Goal: Task Accomplishment & Management: Complete application form

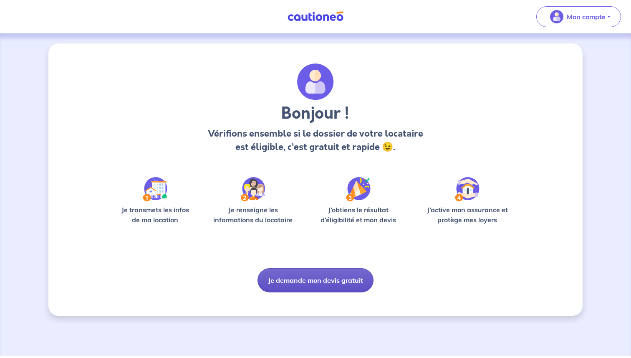
click at [354, 284] on button "Je demande mon devis gratuit" at bounding box center [316, 280] width 116 height 24
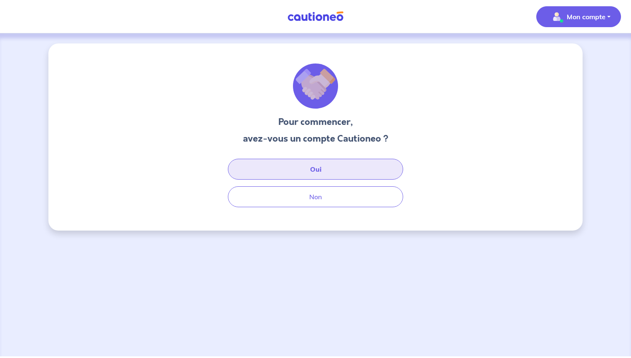
click at [307, 167] on button "Oui" at bounding box center [315, 169] width 175 height 21
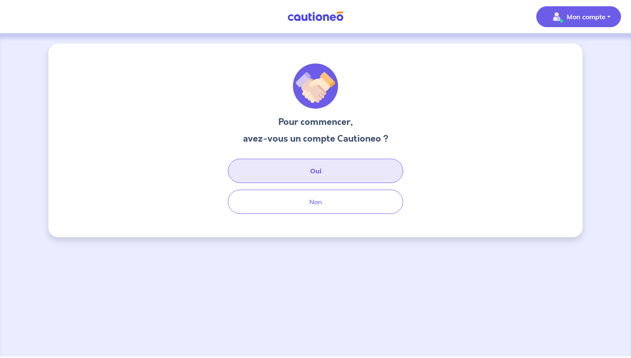
click at [285, 170] on button "Oui" at bounding box center [315, 171] width 175 height 24
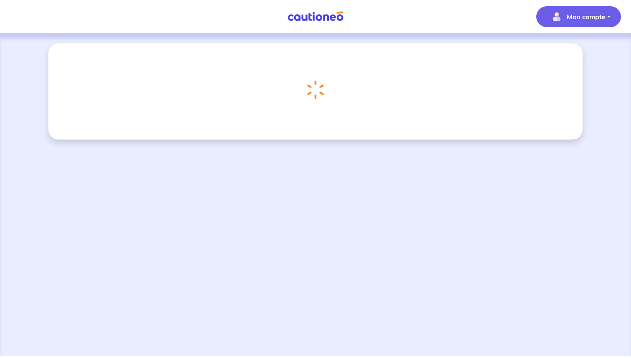
click at [612, 13] on button "Mon compte" at bounding box center [579, 16] width 85 height 21
click at [614, 15] on button "Mon compte" at bounding box center [579, 16] width 85 height 21
click at [567, 73] on link "Me déconnecter" at bounding box center [570, 71] width 67 height 13
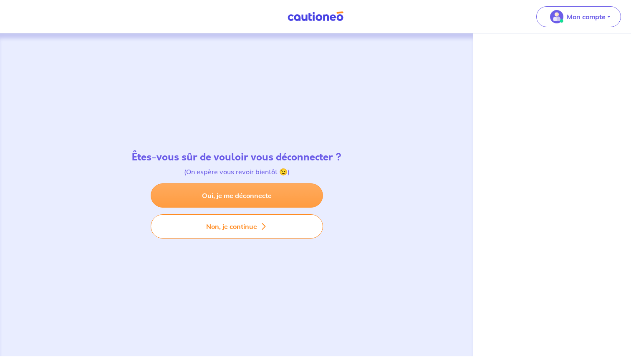
click at [261, 191] on link "Oui, je me déconnecte" at bounding box center [237, 195] width 172 height 24
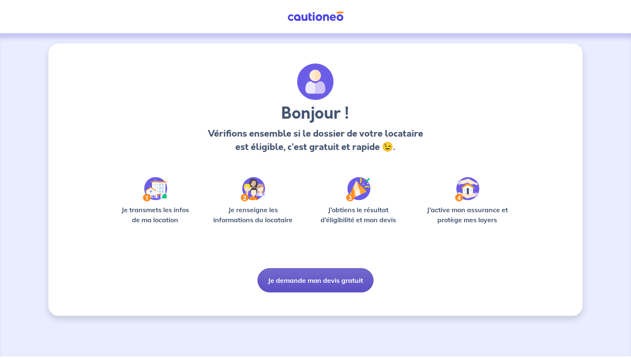
click at [311, 287] on button "Je demande mon devis gratuit" at bounding box center [316, 280] width 116 height 24
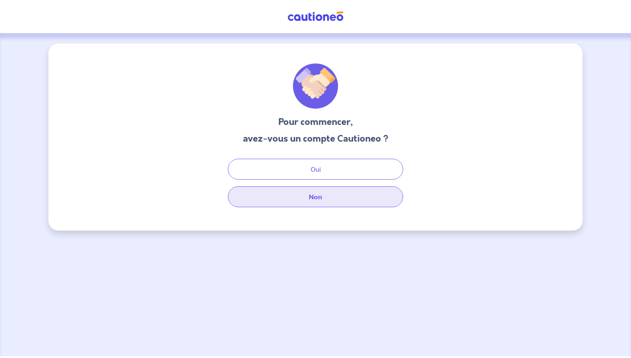
click at [285, 199] on button "Non" at bounding box center [315, 196] width 175 height 21
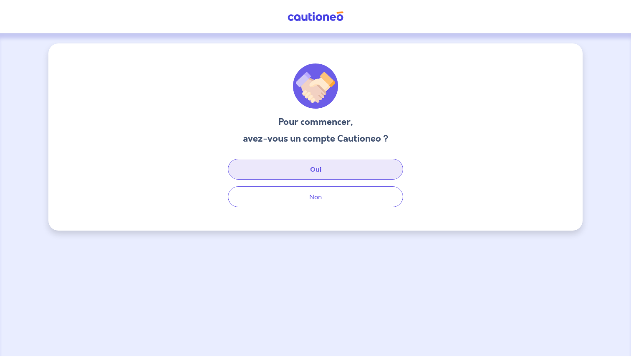
click at [277, 164] on button "Oui" at bounding box center [315, 169] width 175 height 21
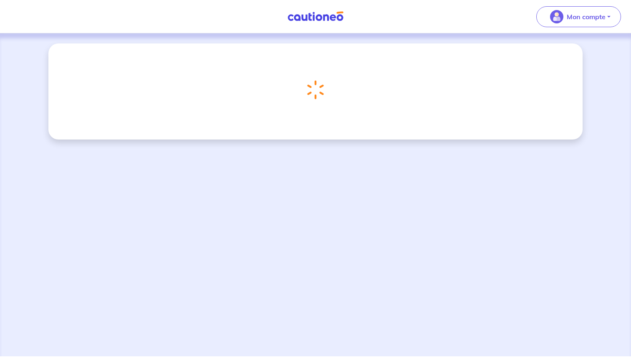
click at [558, 29] on div "Mon compte" at bounding box center [582, 17] width 98 height 34
click at [578, 21] on p "Mon compte" at bounding box center [586, 17] width 39 height 10
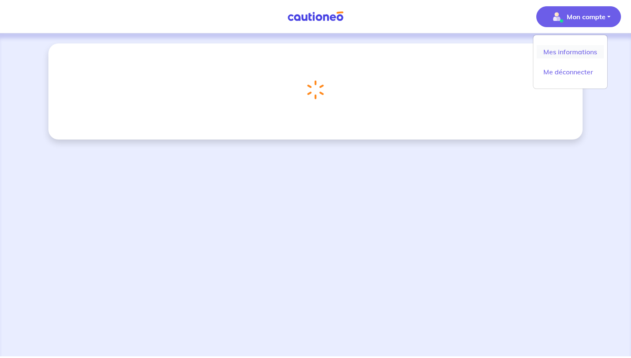
click at [559, 50] on link "Mes informations" at bounding box center [570, 51] width 67 height 13
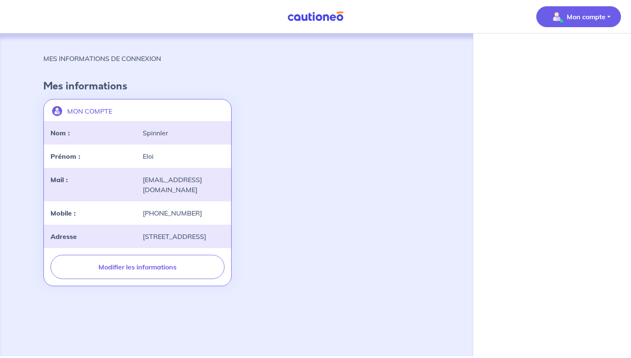
click at [316, 24] on nav "Mon compte Me déconnecter" at bounding box center [315, 16] width 631 height 33
click at [308, 18] on img at bounding box center [315, 16] width 63 height 10
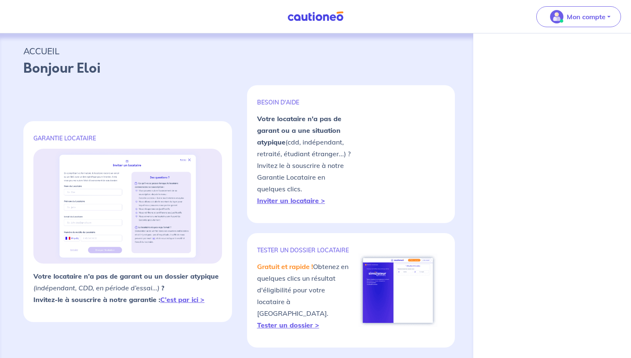
select select "FR"
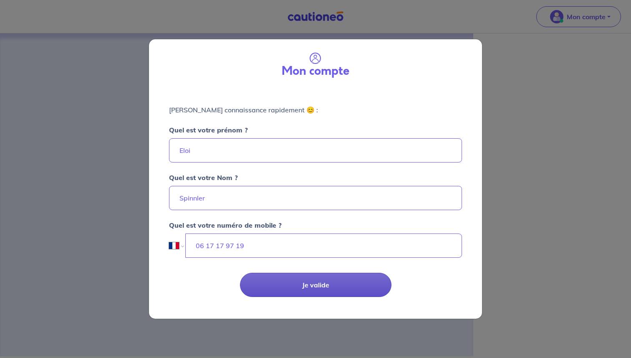
click at [296, 284] on button "Je valide" at bounding box center [316, 285] width 152 height 24
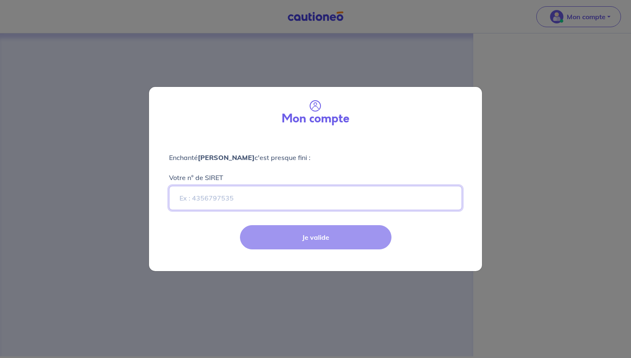
click at [283, 205] on input "Votre n° de SIRET" at bounding box center [315, 198] width 293 height 24
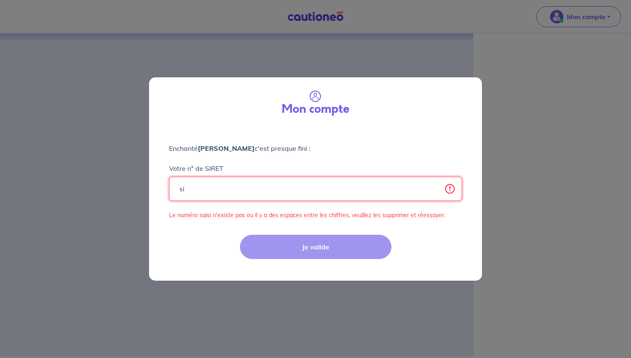
type input "s"
click at [287, 186] on input "Votre n° de SIRET" at bounding box center [315, 189] width 293 height 24
paste input "89878229700011"
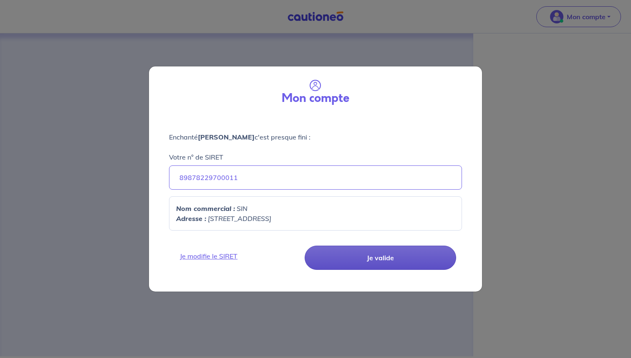
click at [371, 264] on button "Je valide" at bounding box center [381, 257] width 152 height 24
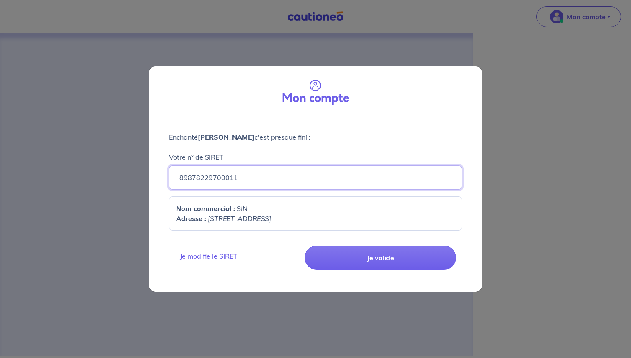
drag, startPoint x: 270, startPoint y: 184, endPoint x: 142, endPoint y: 178, distance: 127.5
click at [142, 178] on div "Mon compte Enchanté Eloi Spinnler c'est presque fini : Votre n° de SIRET 898782…" at bounding box center [315, 179] width 631 height 358
paste input "818989770003"
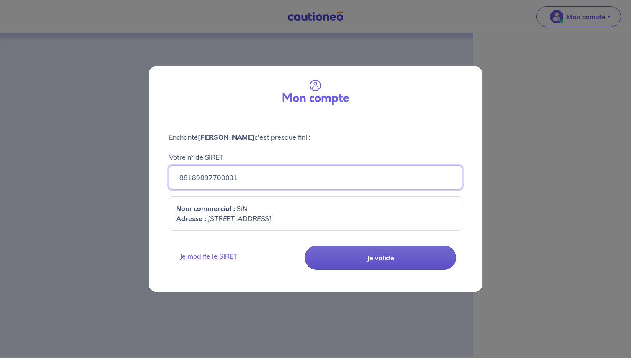
type input "88189897700031"
click at [381, 263] on button "Je valide" at bounding box center [381, 257] width 152 height 24
click at [404, 256] on button "Je valide" at bounding box center [381, 257] width 152 height 24
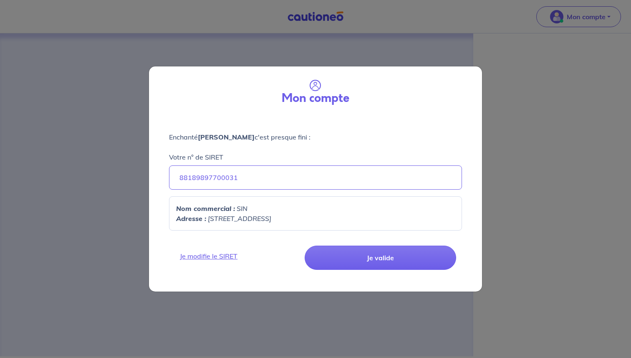
click at [351, 225] on div "Nom commercial : SIN Adresse : 40 RUE DU FAUBOURG MONTMARTRE, 75009" at bounding box center [315, 213] width 293 height 34
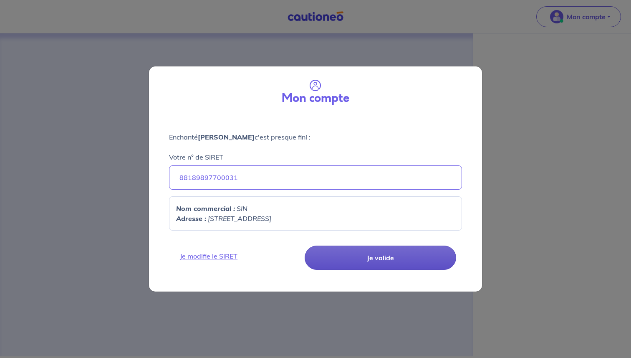
click at [350, 260] on button "Je valide" at bounding box center [381, 257] width 152 height 24
click at [395, 265] on button "Je valide" at bounding box center [381, 257] width 152 height 24
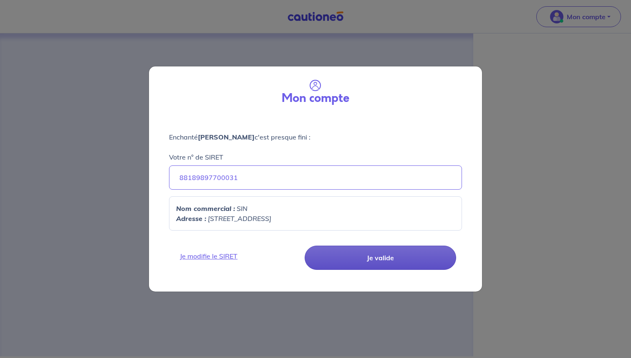
click at [400, 265] on button "Je valide" at bounding box center [381, 257] width 152 height 24
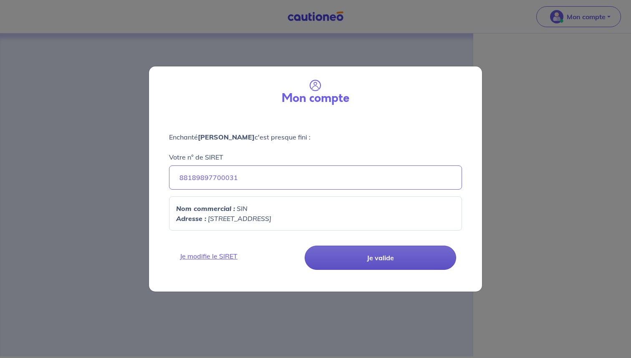
click at [400, 265] on button "Je valide" at bounding box center [381, 257] width 152 height 24
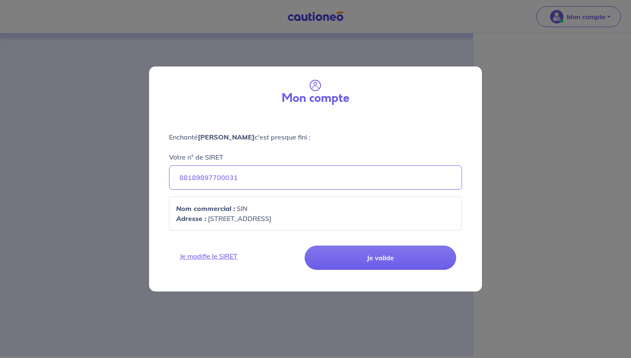
click at [369, 236] on div "Enchanté Eloi Spinnler c'est presque fini : Votre n° de SIRET 88189897700031 No…" at bounding box center [315, 176] width 333 height 122
click at [278, 182] on input "88189897700031" at bounding box center [315, 177] width 293 height 24
click at [305, 245] on button "Je valide" at bounding box center [381, 257] width 152 height 24
click at [240, 217] on em "40 RUE DU FAUBOURG MONTMARTRE, 75009" at bounding box center [239, 218] width 63 height 8
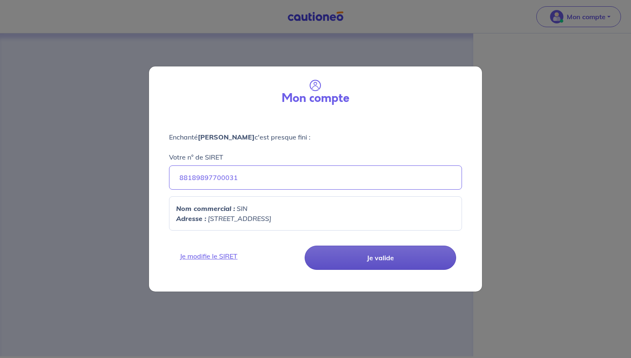
click at [337, 256] on button "Je valide" at bounding box center [381, 257] width 152 height 24
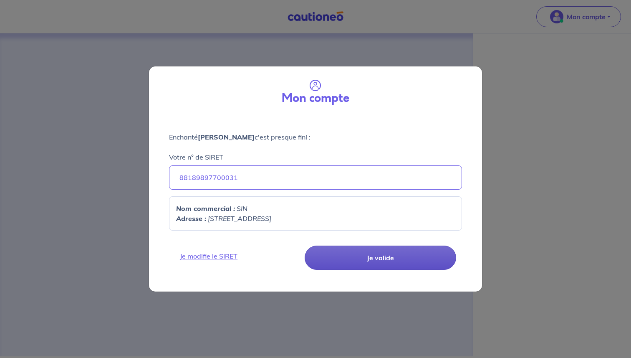
click at [337, 256] on button "Je valide" at bounding box center [381, 257] width 152 height 24
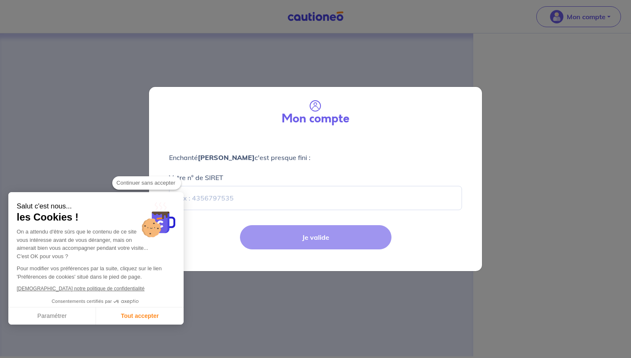
checkbox input "true"
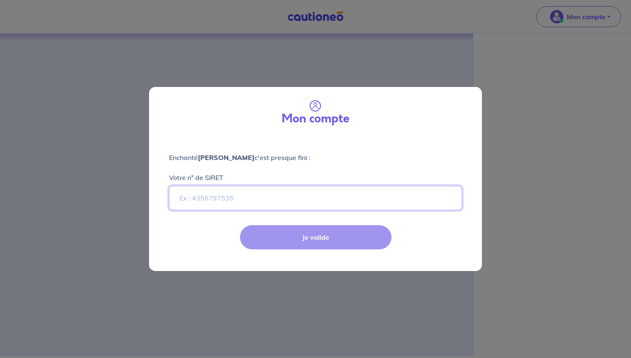
click at [231, 201] on input "Votre n° de SIRET" at bounding box center [315, 198] width 293 height 24
paste input "88189897700031"
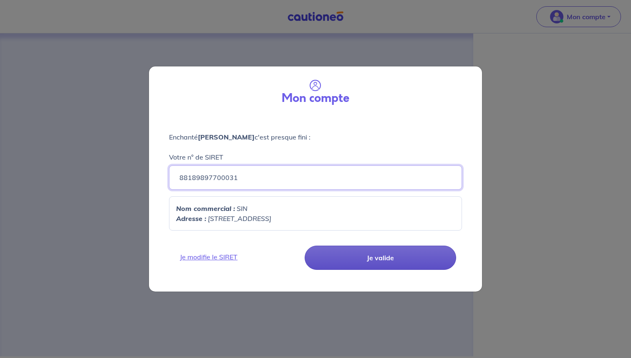
type input "88189897700031"
click at [330, 246] on button "Je valide" at bounding box center [381, 257] width 152 height 24
click at [372, 259] on button "Je valide" at bounding box center [381, 257] width 152 height 24
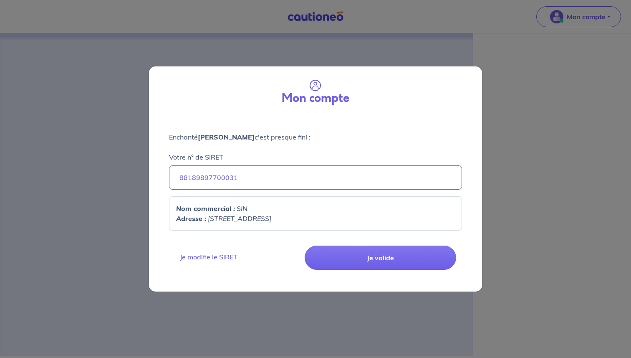
select select "FR"
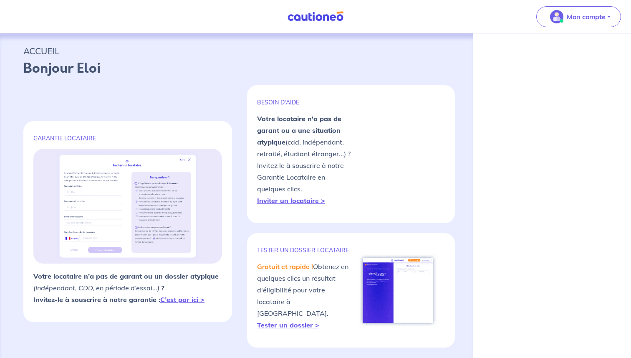
select select "FR"
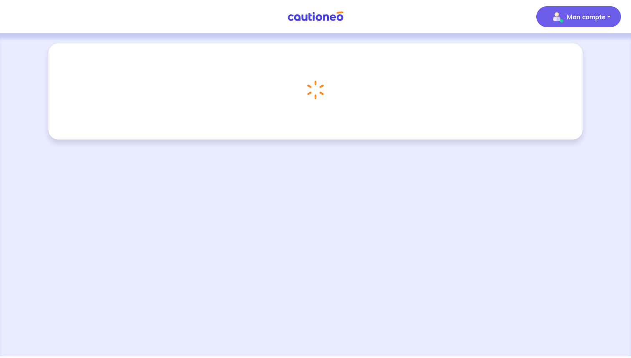
click at [567, 18] on p "Mon compte" at bounding box center [586, 17] width 39 height 10
click at [567, 73] on link "Me déconnecter" at bounding box center [570, 71] width 67 height 13
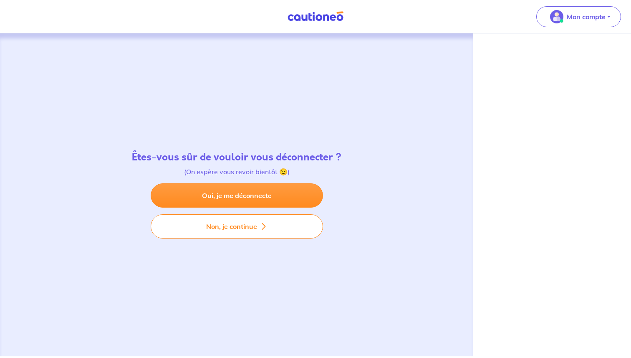
click at [224, 210] on div "Oui, je me déconnecte Non, je continue" at bounding box center [237, 210] width 172 height 55
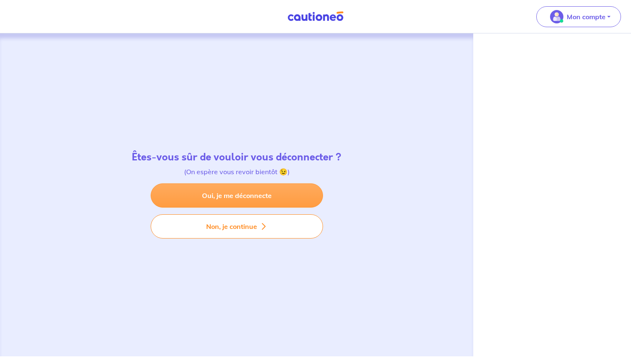
click at [226, 207] on link "Oui, je me déconnecte" at bounding box center [237, 195] width 172 height 24
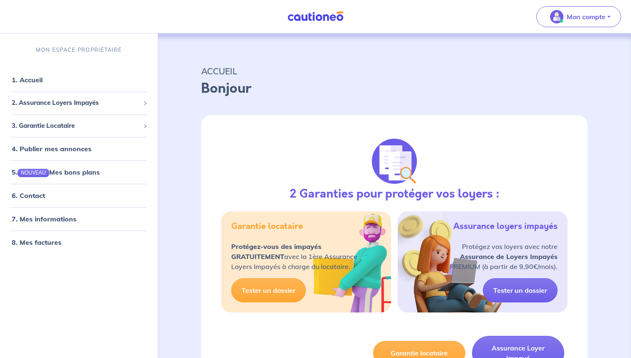
select select "FR"
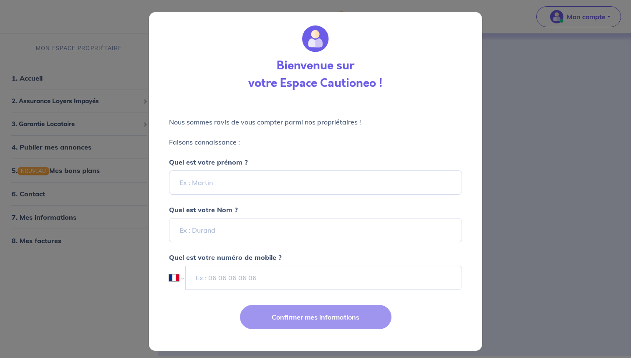
scroll to position [5, 0]
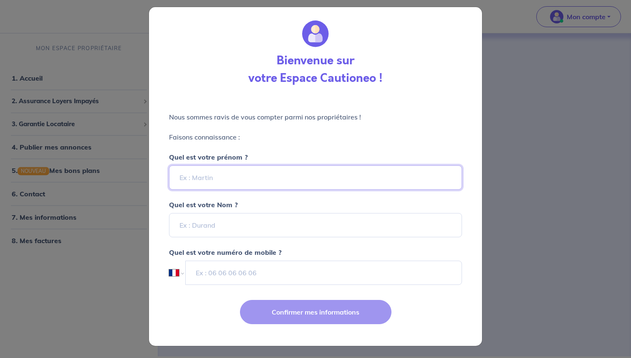
click at [328, 175] on input "Quel est votre prénom ?" at bounding box center [315, 177] width 293 height 24
type input "Amandine"
type input "Meleard"
click at [282, 280] on input "tel" at bounding box center [324, 273] width 276 height 24
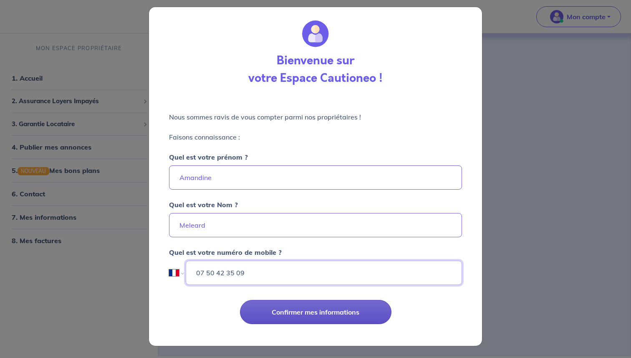
type input "07 50 42 35 09"
click at [339, 318] on button "Confirmer mes informations" at bounding box center [316, 312] width 152 height 24
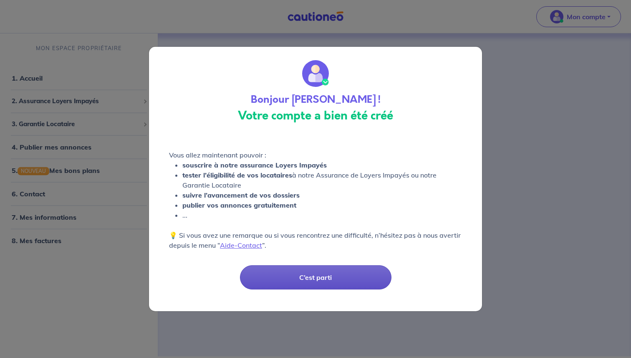
click at [310, 282] on button "C’est parti" at bounding box center [316, 277] width 152 height 24
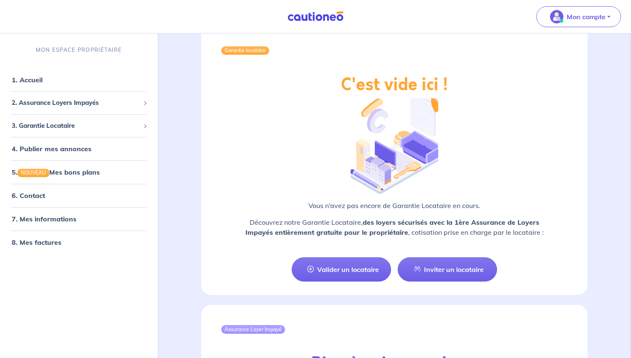
scroll to position [677, 0]
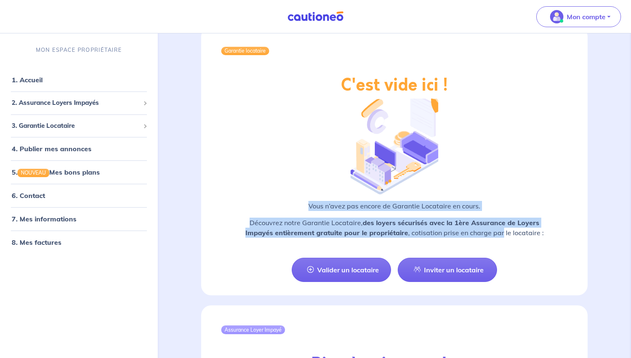
drag, startPoint x: 308, startPoint y: 205, endPoint x: 502, endPoint y: 229, distance: 196.0
click at [502, 229] on div "Vous n’avez pas encore de Garantie Locataire en cours. Découvrez notre Garantie…" at bounding box center [394, 222] width 347 height 43
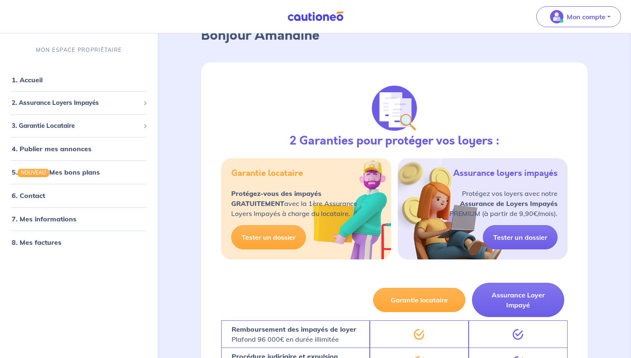
scroll to position [54, 0]
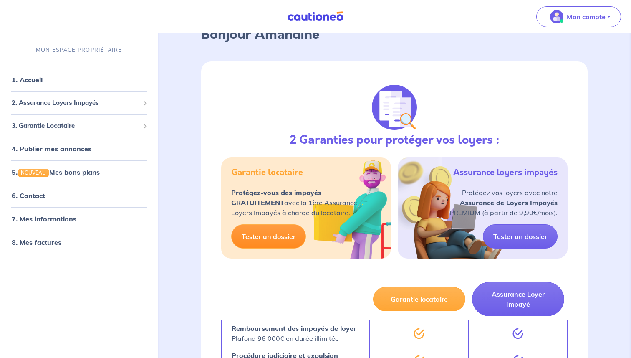
click at [281, 240] on link "Tester un dossier" at bounding box center [268, 236] width 75 height 24
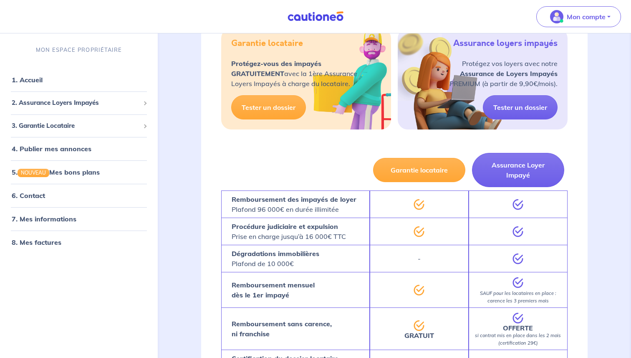
scroll to position [162, 0]
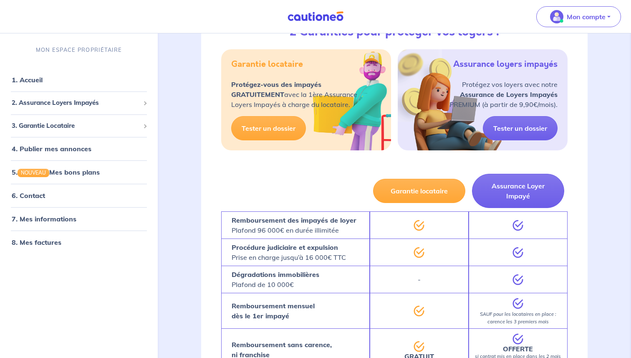
click at [302, 138] on div "Garantie locataire Protégez-vous des impayés GRATUITEMENT avec la 1ère Assuranc…" at bounding box center [306, 99] width 170 height 101
click at [297, 137] on link "Tester un dossier" at bounding box center [268, 128] width 75 height 24
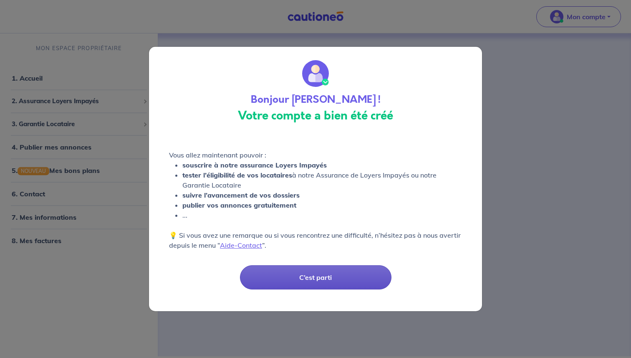
click at [315, 280] on button "C’est parti" at bounding box center [316, 277] width 152 height 24
click at [333, 278] on button "C’est parti" at bounding box center [316, 277] width 152 height 24
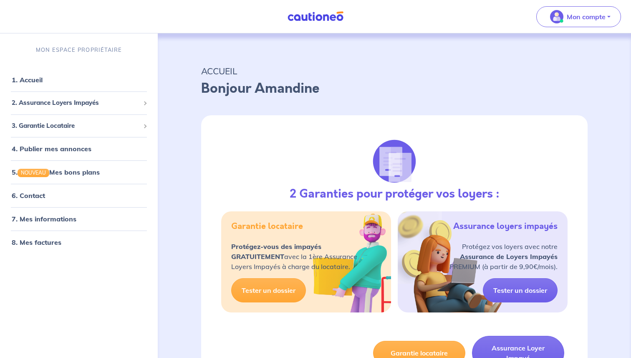
click at [579, 4] on div "Mon compte" at bounding box center [582, 17] width 98 height 34
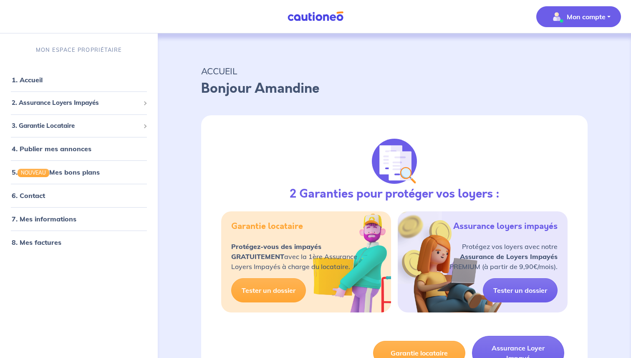
click at [570, 19] on p "Mon compte" at bounding box center [586, 17] width 39 height 10
click at [562, 74] on link "Me déconnecter" at bounding box center [570, 71] width 67 height 13
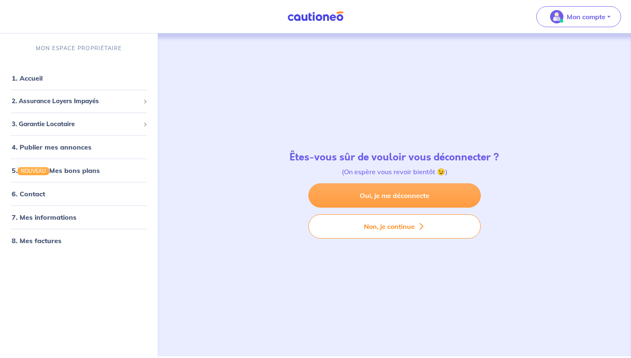
click at [430, 192] on link "Oui, je me déconnecte" at bounding box center [395, 195] width 172 height 24
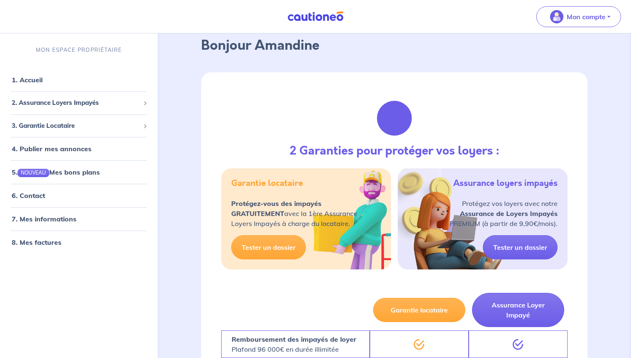
scroll to position [46, 0]
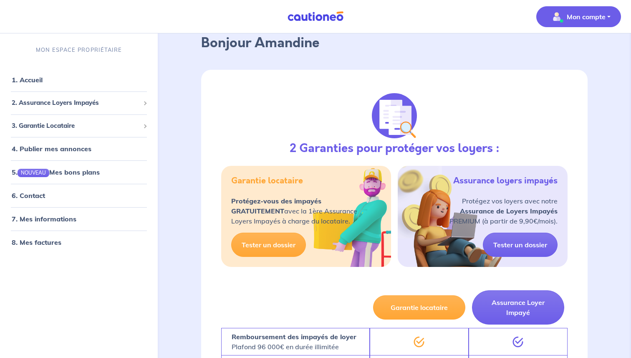
click at [598, 13] on p "Mon compte" at bounding box center [586, 17] width 39 height 10
click at [567, 67] on link "Me déconnecter" at bounding box center [570, 71] width 67 height 13
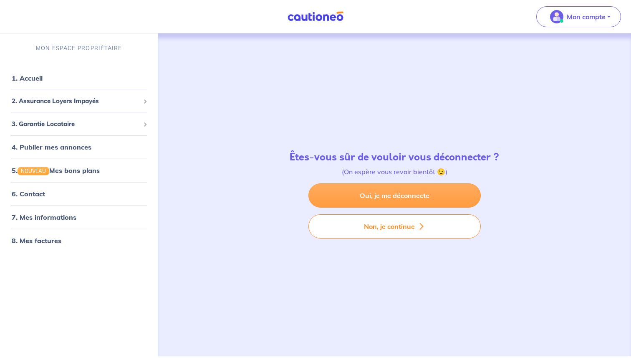
click at [434, 189] on link "Oui, je me déconnecte" at bounding box center [395, 195] width 172 height 24
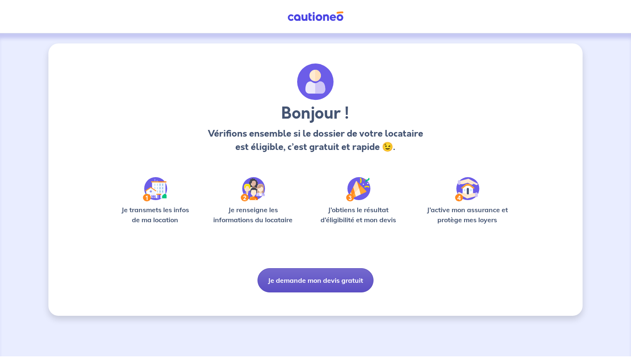
click at [336, 284] on button "Je demande mon devis gratuit" at bounding box center [316, 280] width 116 height 24
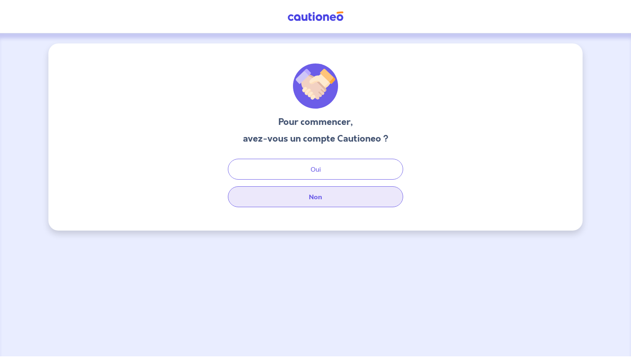
click at [332, 199] on button "Non" at bounding box center [315, 196] width 175 height 21
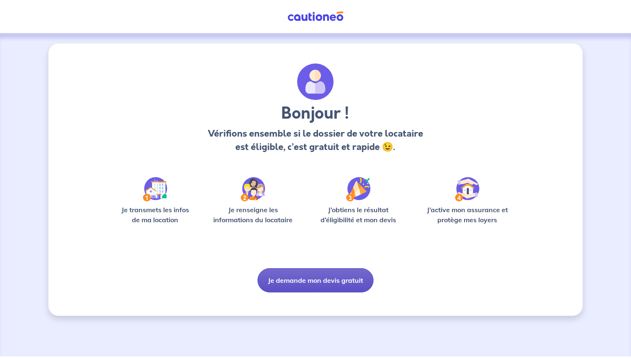
click at [338, 278] on button "Je demande mon devis gratuit" at bounding box center [316, 280] width 116 height 24
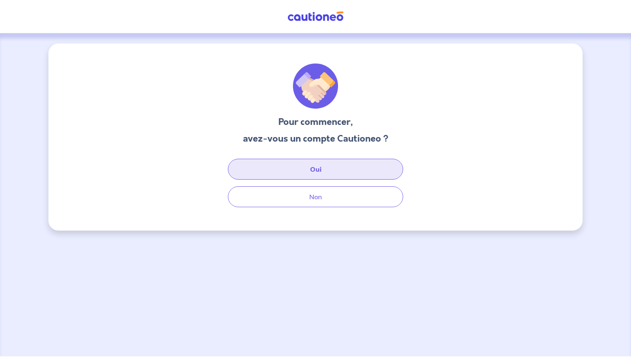
click at [332, 167] on button "Oui" at bounding box center [315, 169] width 175 height 21
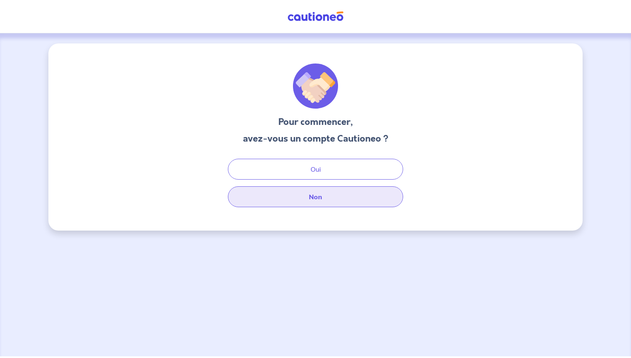
click at [337, 201] on button "Non" at bounding box center [315, 196] width 175 height 21
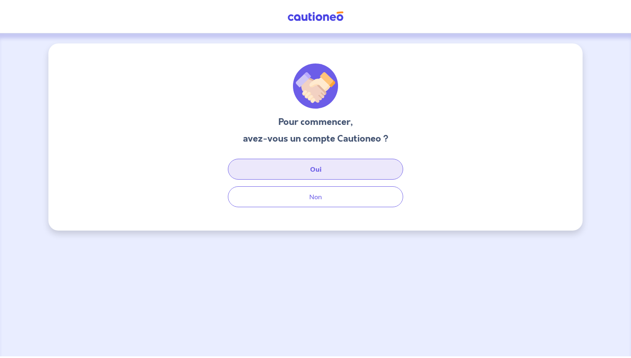
click at [293, 177] on button "Oui" at bounding box center [315, 169] width 175 height 21
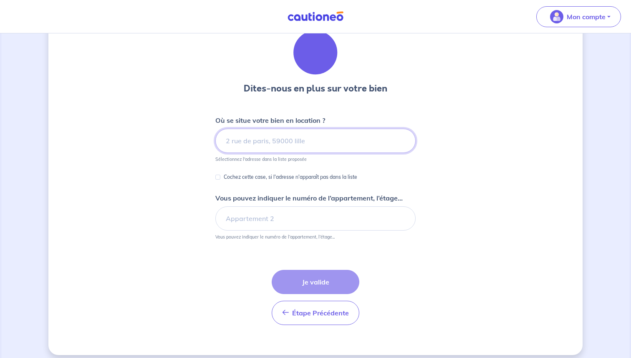
scroll to position [34, 0]
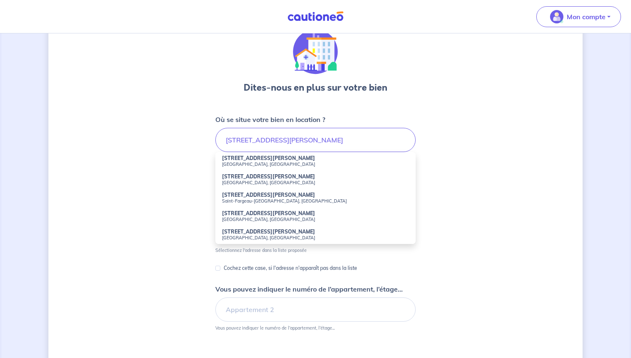
click at [262, 160] on strong "99 Rue Jean-Pierre Timbaud" at bounding box center [268, 158] width 93 height 6
type input "99 Rue Jean-Pierre Timbaud, Paris, France"
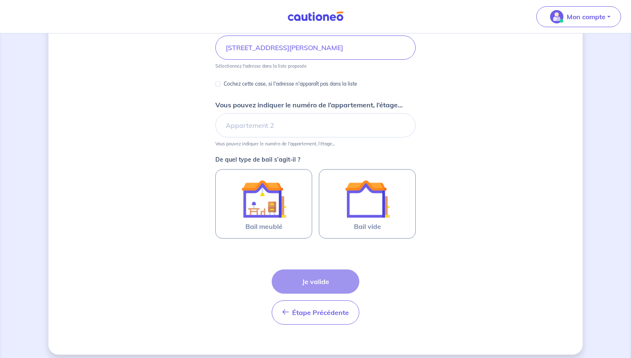
scroll to position [133, 0]
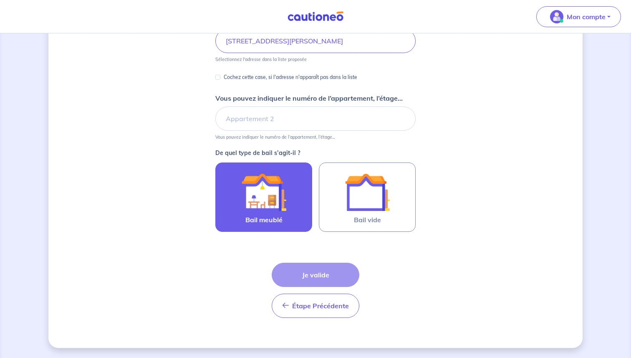
click at [251, 189] on img at bounding box center [263, 192] width 45 height 45
click at [0, 0] on input "Bail meublé" at bounding box center [0, 0] width 0 height 0
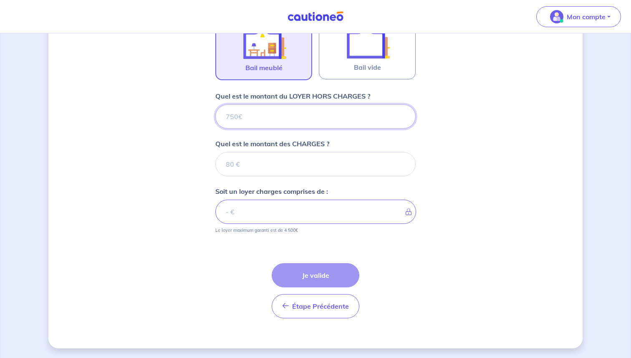
scroll to position [286, 0]
type input "3"
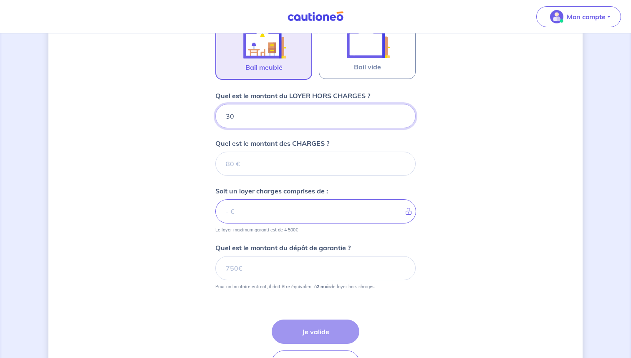
type input "300"
type input "3000"
type input "200"
type input "3002"
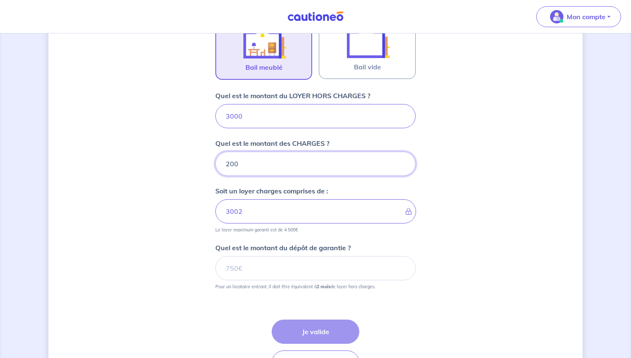
type input "2000"
type input "3200"
type input "200"
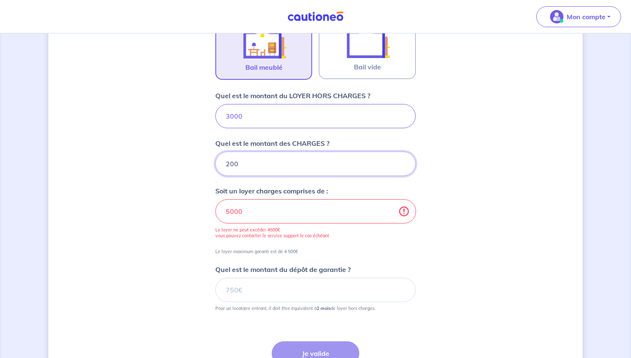
type input "3200"
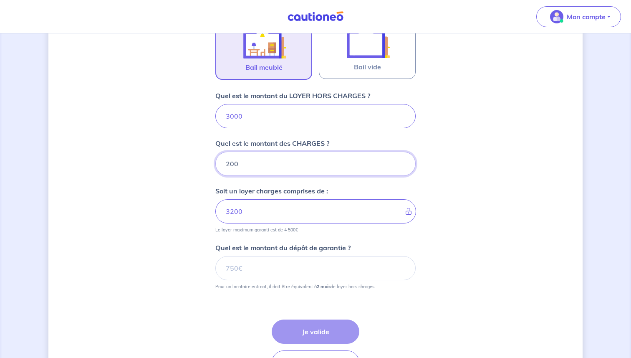
type input "200"
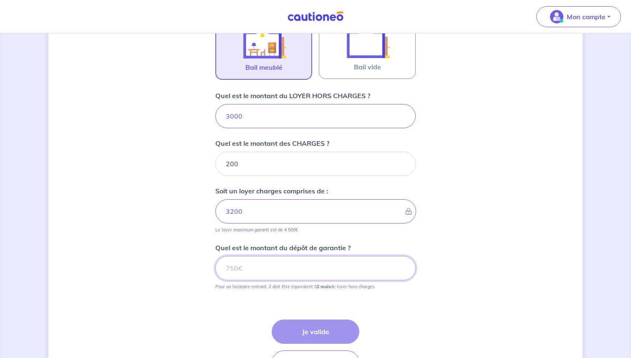
click at [306, 272] on input "Quel est le montant du dépôt de garantie ?" at bounding box center [315, 268] width 200 height 24
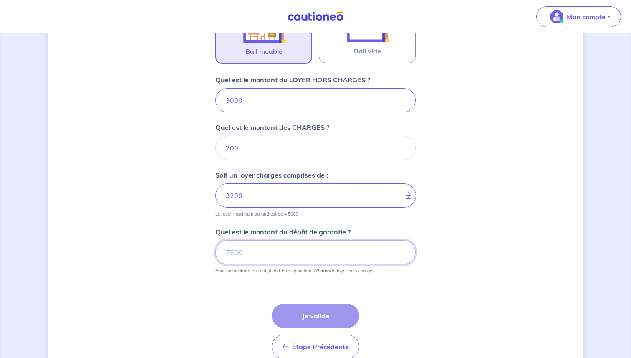
click at [306, 257] on input "Quel est le montant du dépôt de garantie ?" at bounding box center [315, 252] width 200 height 24
type input "6000"
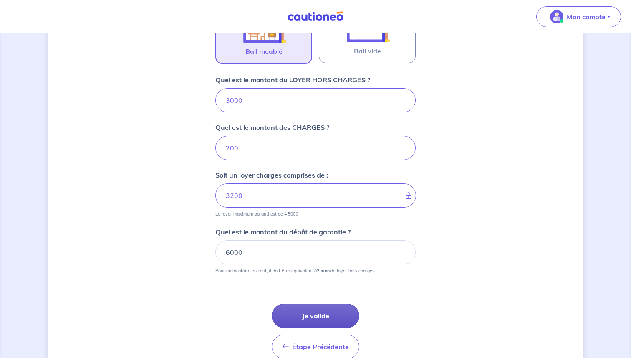
click at [319, 312] on button "Je valide" at bounding box center [316, 316] width 88 height 24
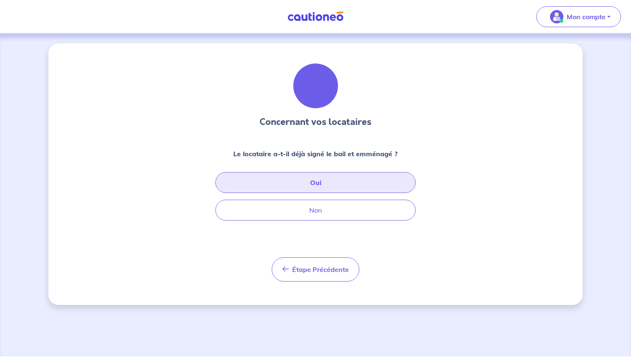
click at [315, 182] on button "Oui" at bounding box center [315, 182] width 200 height 21
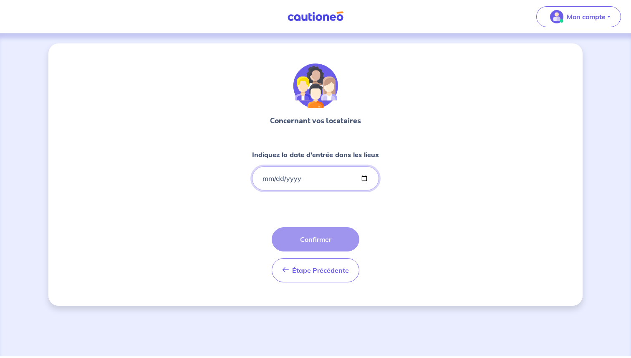
click at [367, 180] on input "Indiquez la date d'entrée dans les lieux" at bounding box center [315, 178] width 127 height 24
type input "2025-10-10"
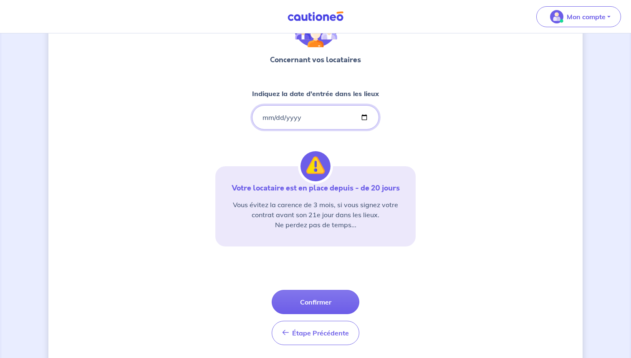
scroll to position [81, 0]
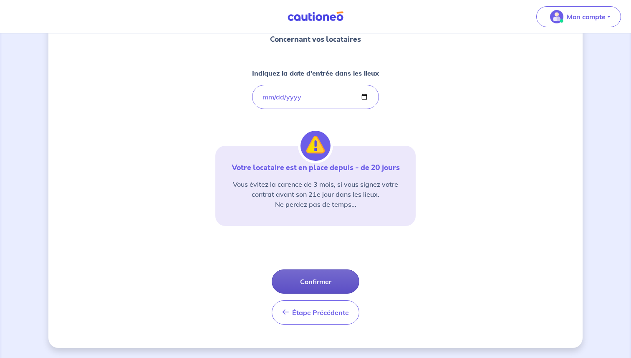
click at [334, 278] on button "Confirmer" at bounding box center [316, 281] width 88 height 24
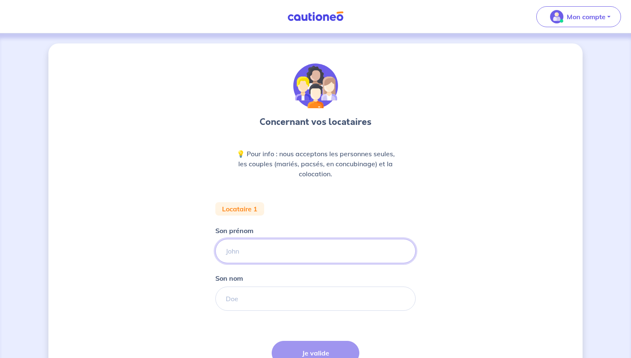
click at [304, 253] on input "Son prénom" at bounding box center [315, 251] width 200 height 24
type input "Eloi"
click at [275, 292] on input "Son nom" at bounding box center [315, 298] width 200 height 24
type input "SPINNLER"
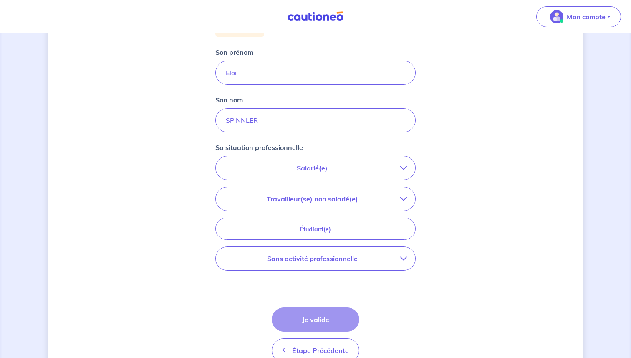
scroll to position [181, 0]
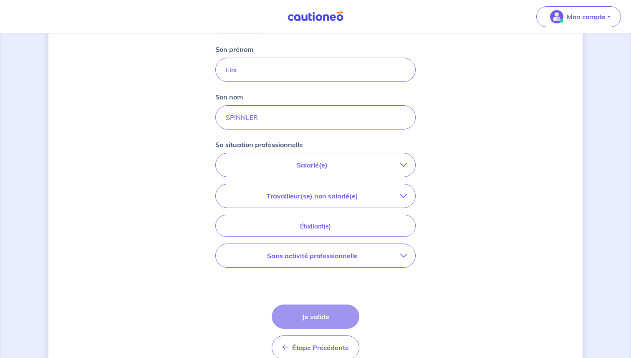
click at [392, 200] on p "Travailleur(se) non salarié(e)" at bounding box center [312, 196] width 176 height 10
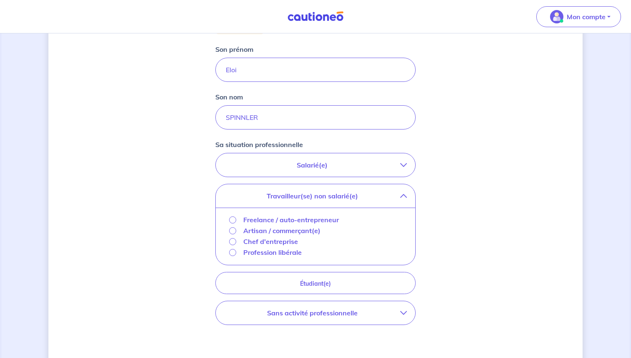
click at [289, 245] on p "Chef d'entreprise" at bounding box center [270, 241] width 55 height 10
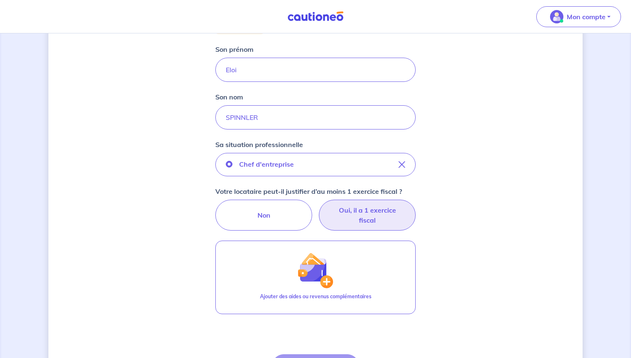
click at [362, 228] on label "Oui, il a 1 exercice fiscal" at bounding box center [367, 215] width 97 height 31
click at [319, 205] on input "Oui, il a 1 exercice fiscal" at bounding box center [315, 202] width 5 height 5
radio input "true"
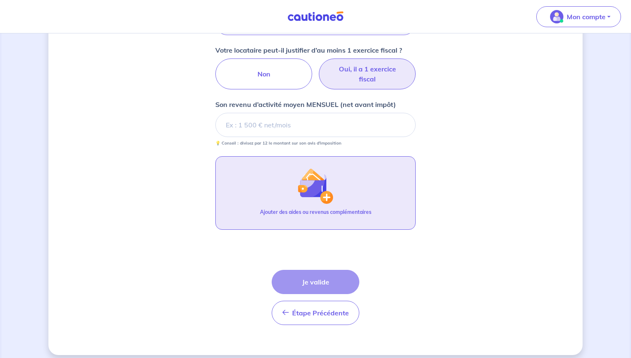
scroll to position [329, 0]
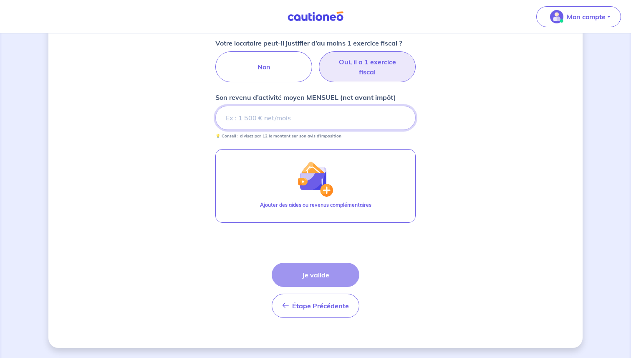
click at [289, 121] on input "Son revenu d’activité moyen MENSUEL (net avant impôt)" at bounding box center [315, 118] width 200 height 24
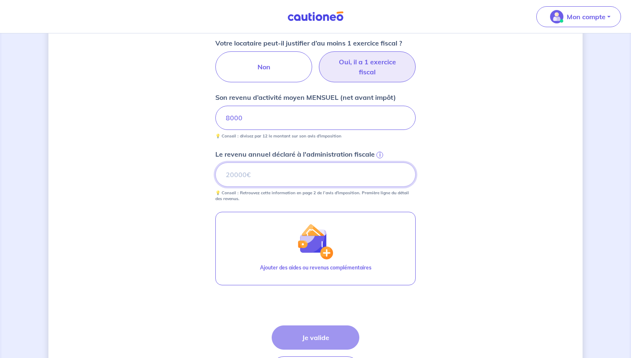
click at [308, 177] on input "Le revenu annuel déclaré à l'administration fiscale i" at bounding box center [315, 174] width 200 height 24
click at [380, 154] on span "i" at bounding box center [380, 155] width 7 height 7
click at [380, 162] on input "Le revenu annuel déclaré à l'administration fiscale i" at bounding box center [315, 174] width 200 height 24
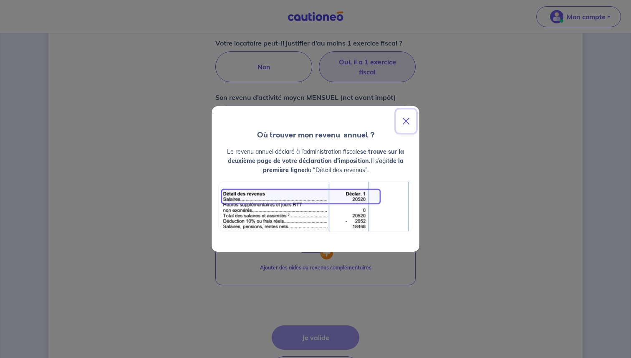
click at [410, 124] on button "Close" at bounding box center [406, 120] width 20 height 23
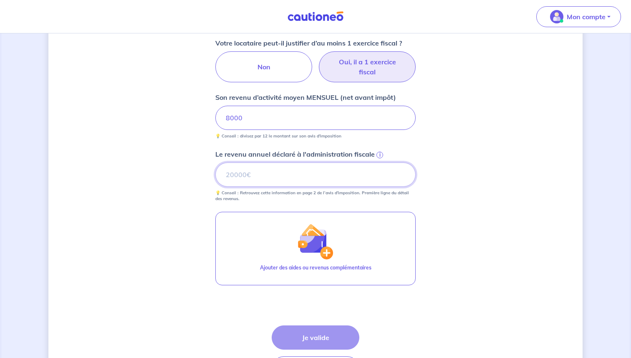
click at [336, 177] on input "Le revenu annuel déclaré à l'administration fiscale i" at bounding box center [315, 174] width 200 height 24
type input "30000"
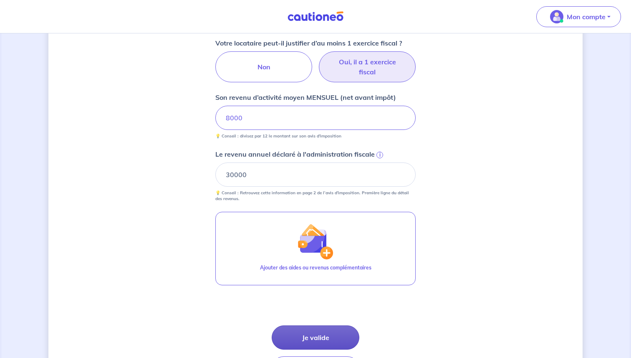
click at [319, 335] on button "Je valide" at bounding box center [316, 337] width 88 height 24
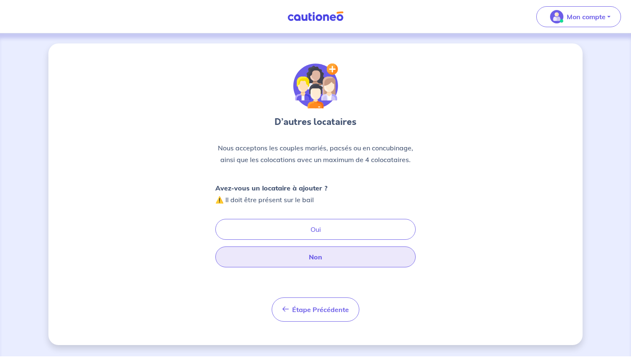
click at [299, 256] on button "Non" at bounding box center [315, 256] width 200 height 21
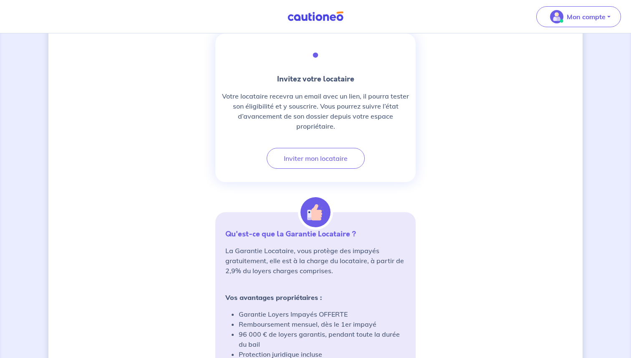
scroll to position [461, 0]
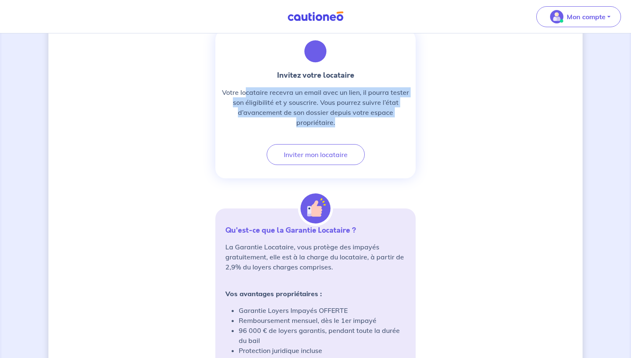
drag, startPoint x: 248, startPoint y: 95, endPoint x: 368, endPoint y: 124, distance: 123.7
click at [368, 124] on p "Votre locataire recevra un email avec un lien, il pourra tester son éligibilité…" at bounding box center [315, 107] width 187 height 40
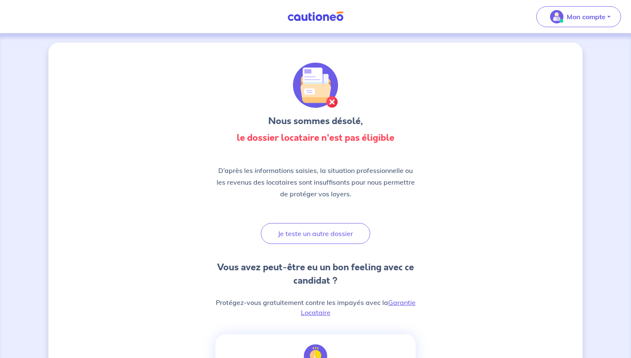
scroll to position [0, 0]
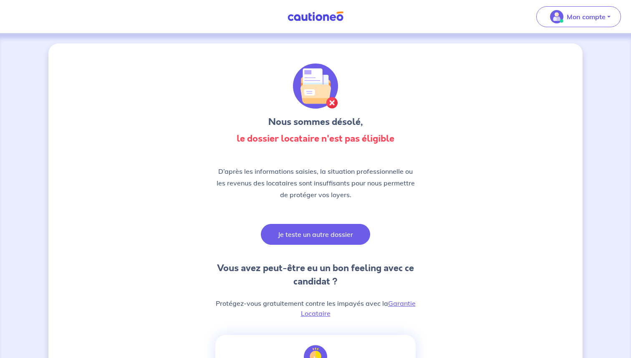
click at [326, 229] on button "Je teste un autre dossier" at bounding box center [315, 234] width 109 height 21
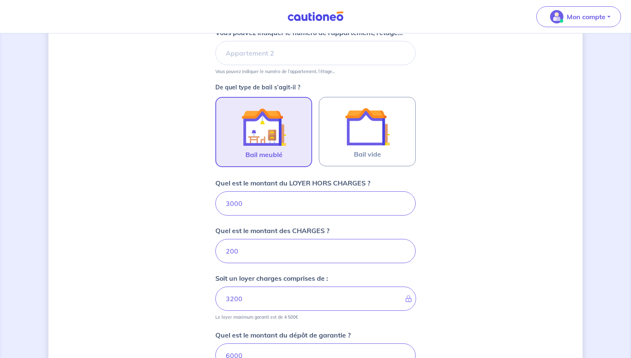
scroll to position [343, 0]
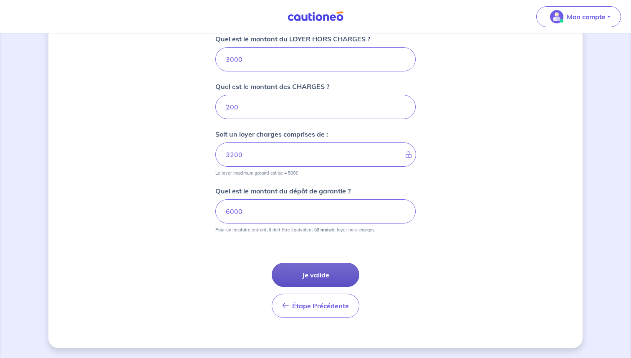
click at [307, 282] on button "Je valide" at bounding box center [316, 275] width 88 height 24
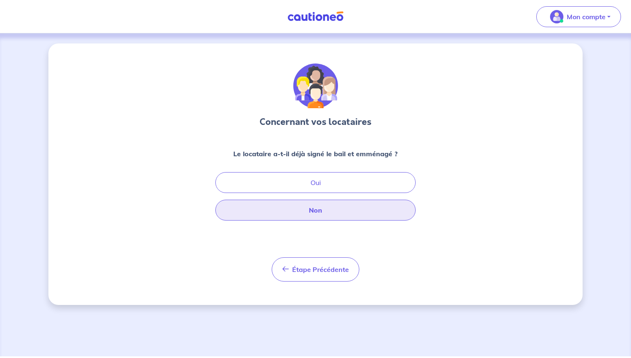
click at [287, 208] on button "Non" at bounding box center [315, 210] width 200 height 21
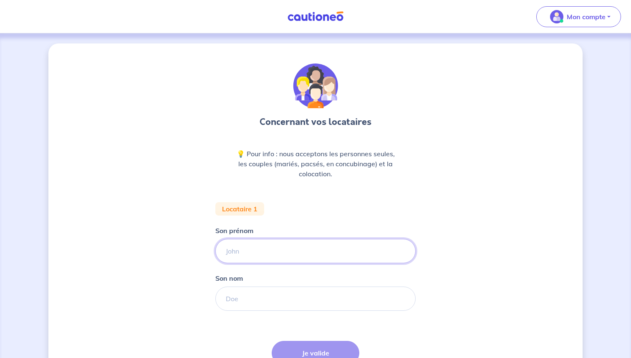
click at [283, 257] on input "Son prénom" at bounding box center [315, 251] width 200 height 24
type input "Eloi"
click at [263, 291] on input "Son nom" at bounding box center [315, 298] width 200 height 24
type input "SPINNLER"
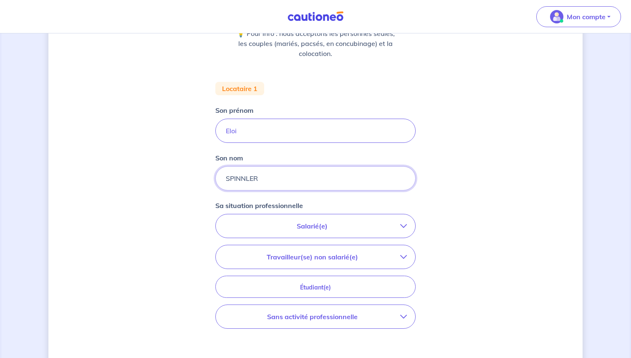
scroll to position [170, 0]
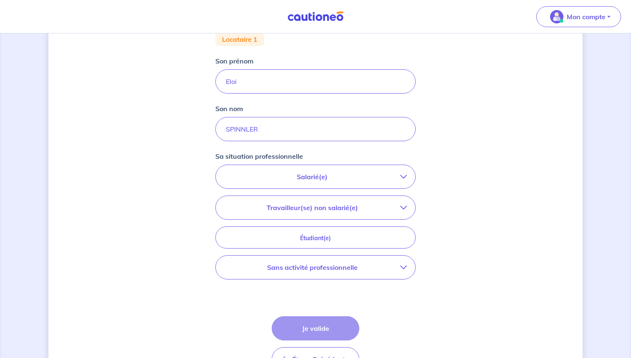
click at [322, 217] on button "Travailleur(se) non salarié(e)" at bounding box center [316, 207] width 200 height 23
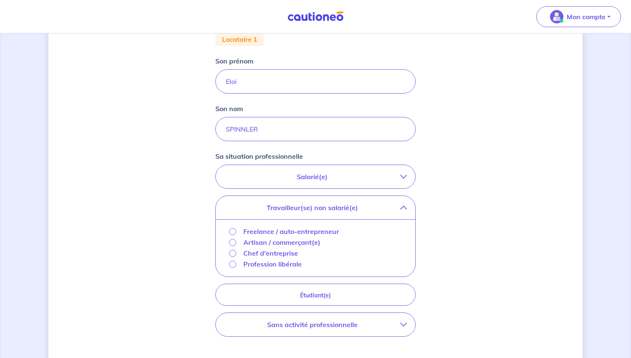
click at [285, 249] on p "Chef d'entreprise" at bounding box center [270, 253] width 55 height 10
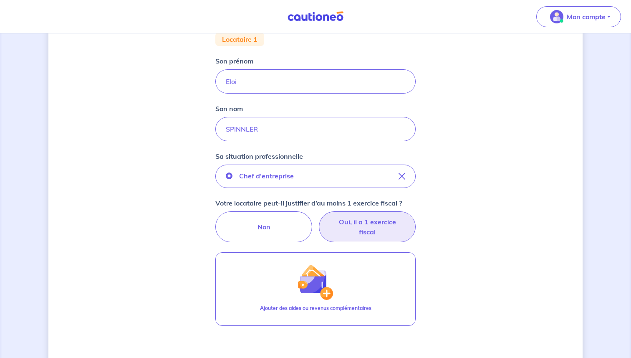
click at [368, 237] on label "Oui, il a 1 exercice fiscal" at bounding box center [367, 226] width 97 height 31
click at [319, 217] on input "Oui, il a 1 exercice fiscal" at bounding box center [315, 213] width 5 height 5
radio input "true"
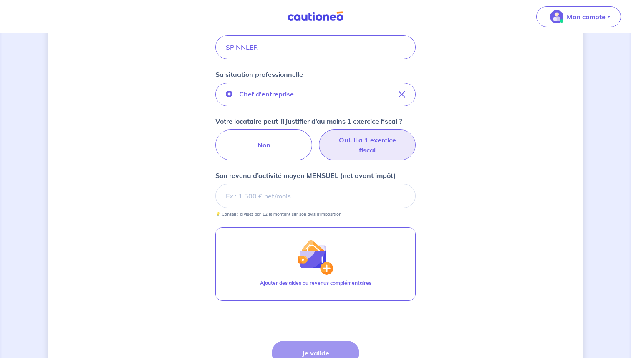
scroll to position [256, 0]
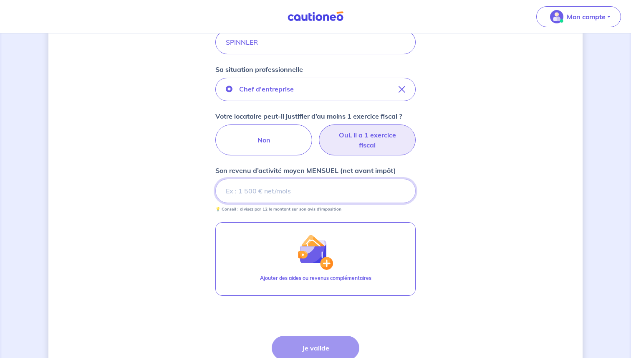
click at [342, 195] on input "Son revenu d’activité moyen MENSUEL (net avant impôt)" at bounding box center [315, 191] width 200 height 24
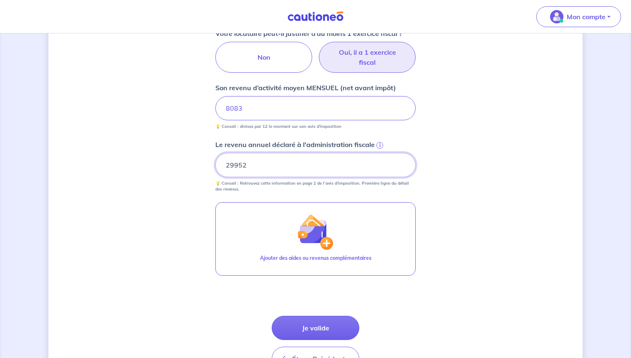
scroll to position [344, 0]
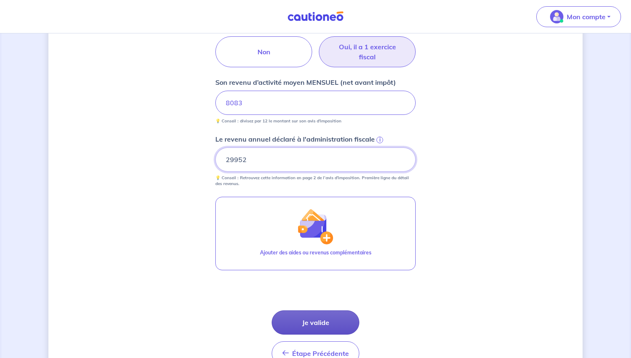
type input "29952"
click at [309, 323] on button "Je valide" at bounding box center [316, 322] width 88 height 24
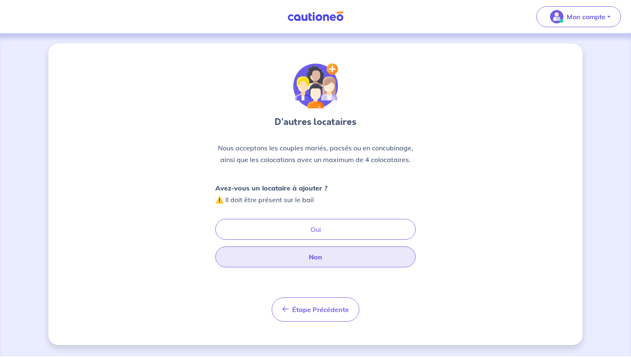
click at [307, 264] on button "Non" at bounding box center [315, 256] width 200 height 21
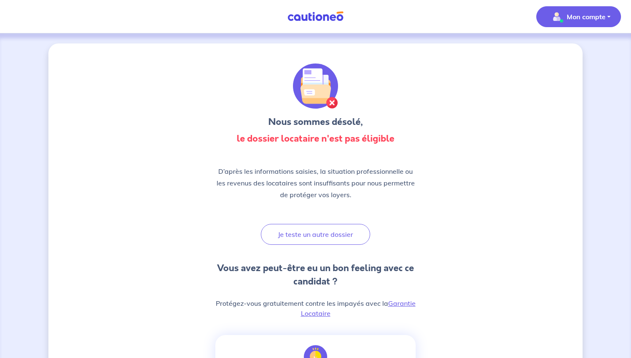
click at [568, 14] on p "Mon compte" at bounding box center [586, 17] width 39 height 10
click at [551, 74] on link "Me déconnecter" at bounding box center [570, 71] width 67 height 13
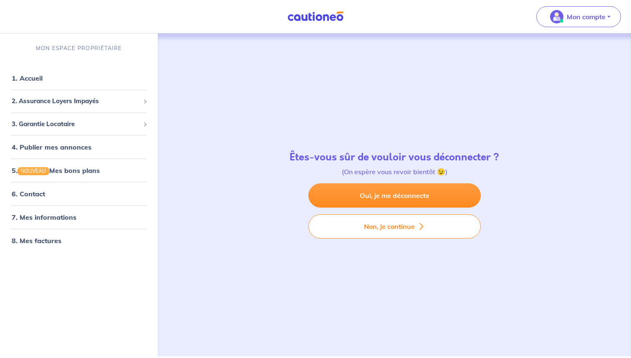
click at [416, 249] on div "Êtes-vous sûr de vouloir vous déconnecter ? (On espère vous revoir bientôt 😉) O…" at bounding box center [394, 194] width 467 height 323
click at [42, 78] on link "1. Accueil" at bounding box center [27, 78] width 30 height 8
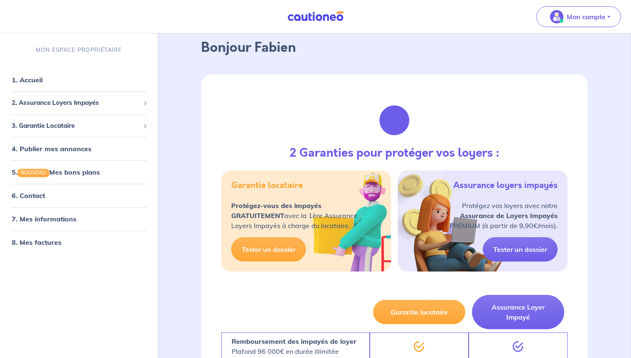
scroll to position [43, 0]
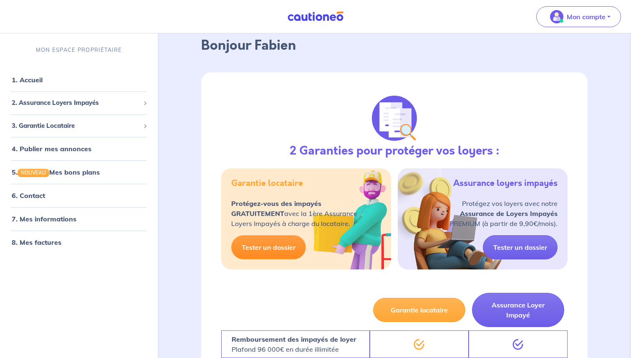
click at [266, 243] on link "Tester un dossier" at bounding box center [268, 247] width 75 height 24
click at [564, 27] on div "Mon compte" at bounding box center [582, 17] width 98 height 34
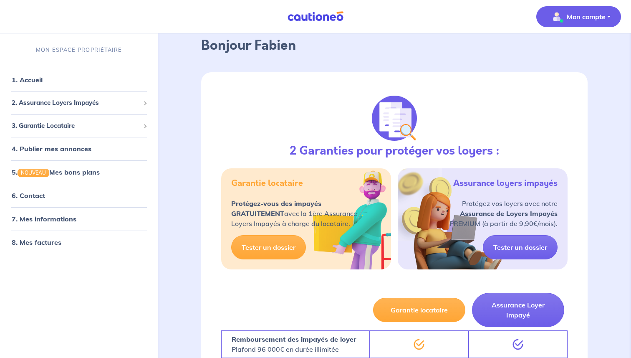
click at [577, 19] on p "Mon compte" at bounding box center [586, 17] width 39 height 10
click at [581, 48] on link "Mes informations" at bounding box center [570, 51] width 67 height 13
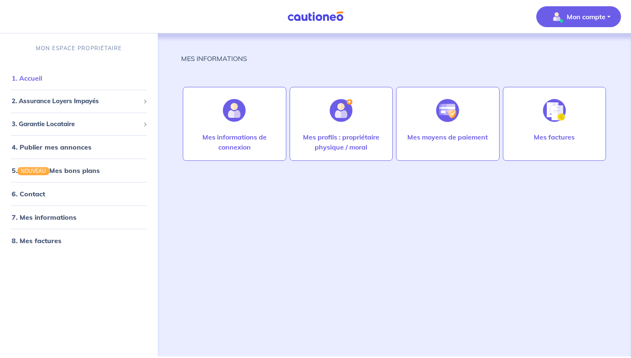
click at [42, 76] on link "1. Accueil" at bounding box center [27, 78] width 30 height 8
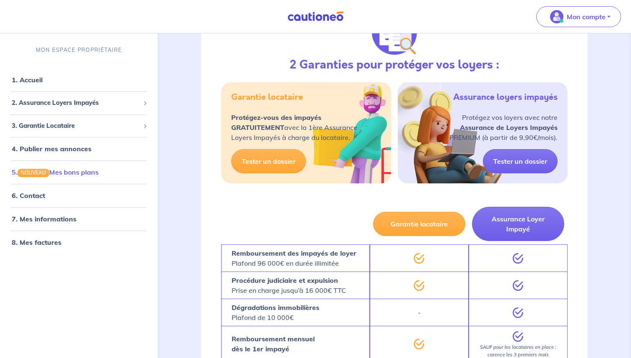
scroll to position [130, 0]
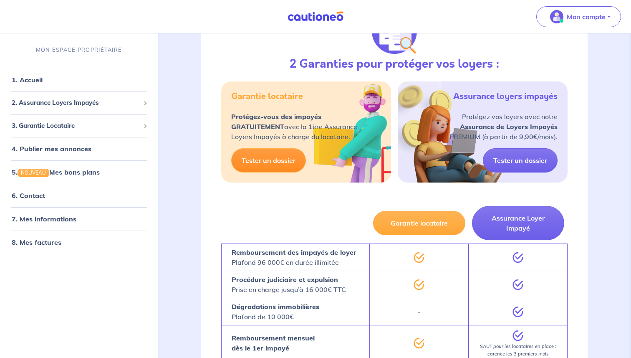
click at [294, 157] on link "Tester un dossier" at bounding box center [268, 160] width 75 height 24
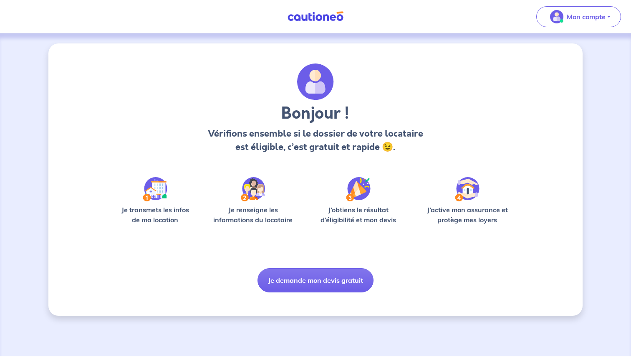
click at [297, 11] on img at bounding box center [315, 16] width 63 height 10
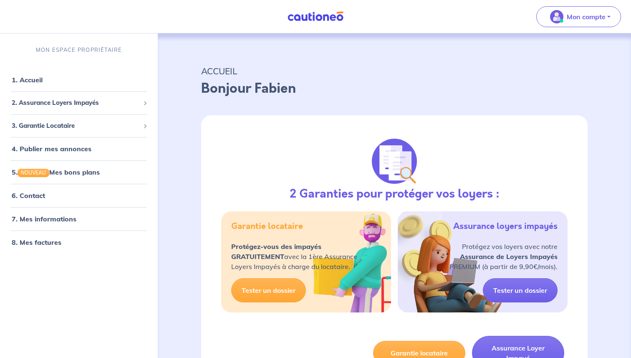
click at [297, 11] on img at bounding box center [315, 16] width 63 height 10
click at [473, 23] on span "Mon compte" at bounding box center [576, 16] width 59 height 13
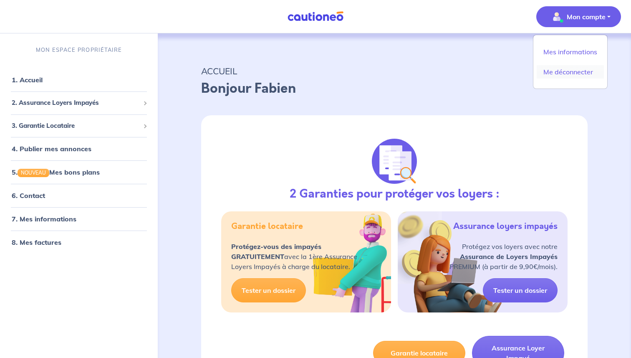
click at [473, 74] on link "Me déconnecter" at bounding box center [570, 71] width 67 height 13
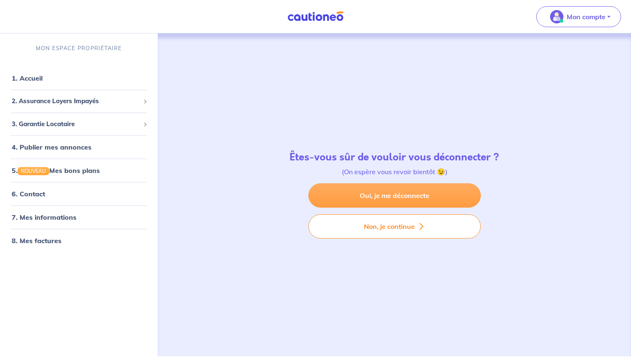
click at [420, 207] on link "Oui, je me déconnecte" at bounding box center [395, 195] width 172 height 24
